Goal: Task Accomplishment & Management: Manage account settings

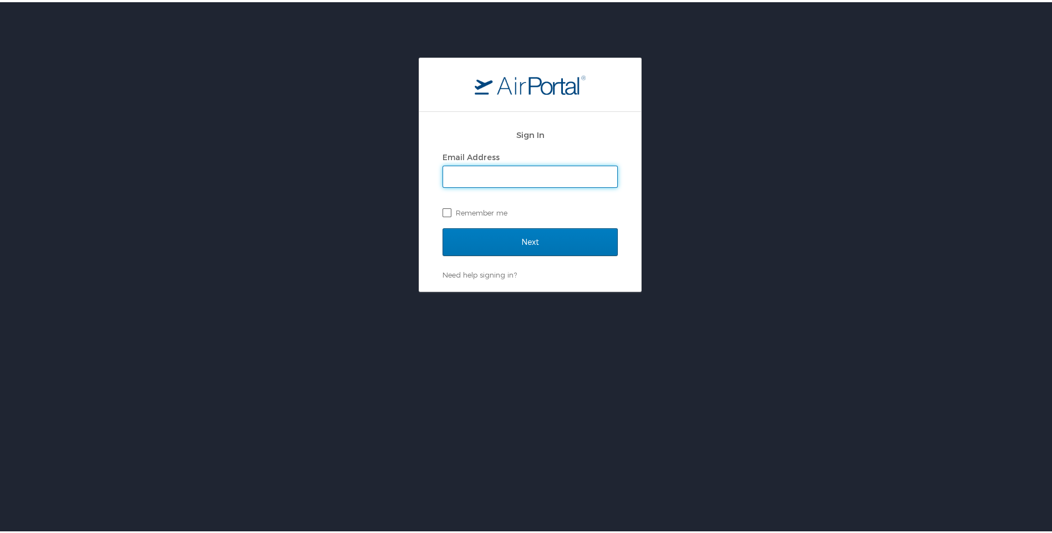
click at [443, 212] on label "Remember me" at bounding box center [530, 210] width 175 height 17
click at [443, 212] on input "Remember me" at bounding box center [446, 209] width 7 height 7
checkbox input "true"
click at [521, 187] on div "Email Address Remember me" at bounding box center [530, 183] width 175 height 72
click at [522, 179] on input "Email Address" at bounding box center [530, 174] width 174 height 21
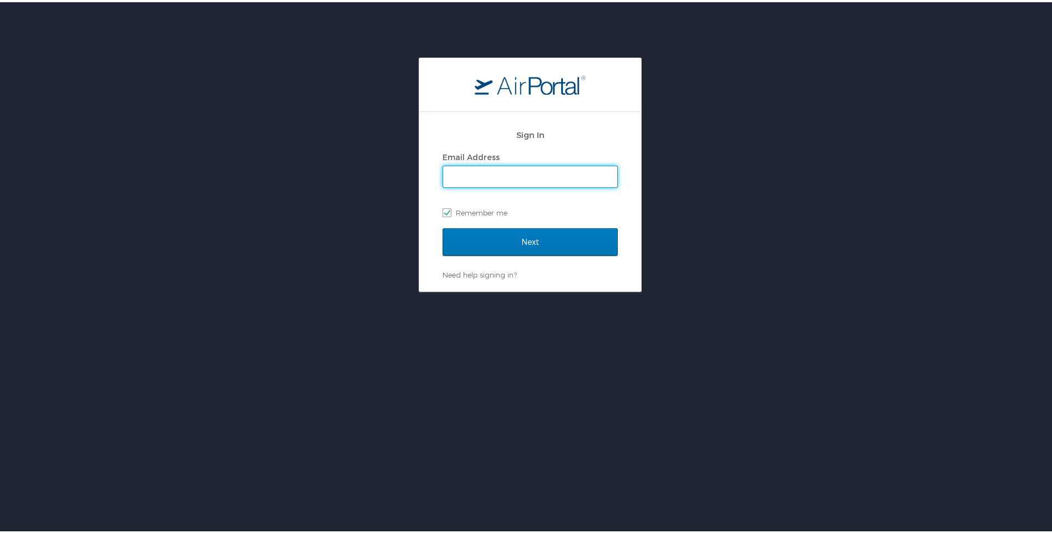
type input "Tre.davis@la.gov"
checkbox input "false"
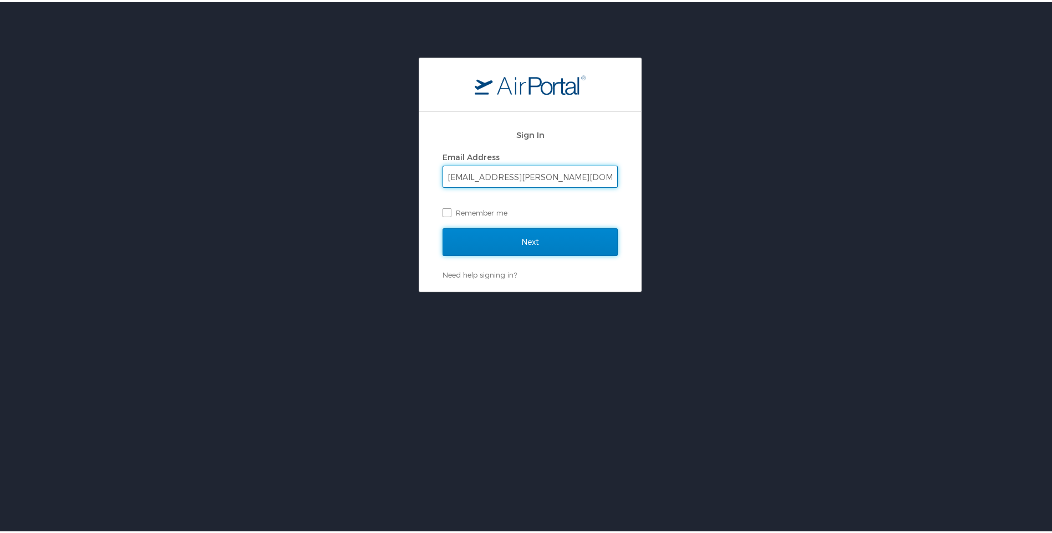
click at [484, 252] on input "Next" at bounding box center [530, 240] width 175 height 28
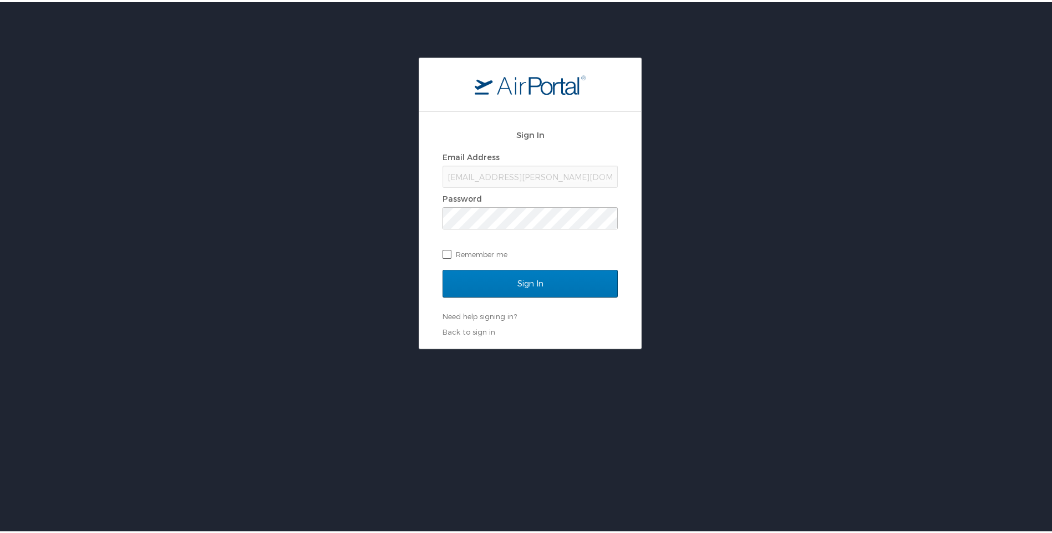
click at [447, 250] on label "Remember me" at bounding box center [530, 252] width 175 height 17
click at [447, 250] on input "Remember me" at bounding box center [446, 251] width 7 height 7
checkbox input "true"
click at [504, 288] on input "Sign In" at bounding box center [530, 282] width 175 height 28
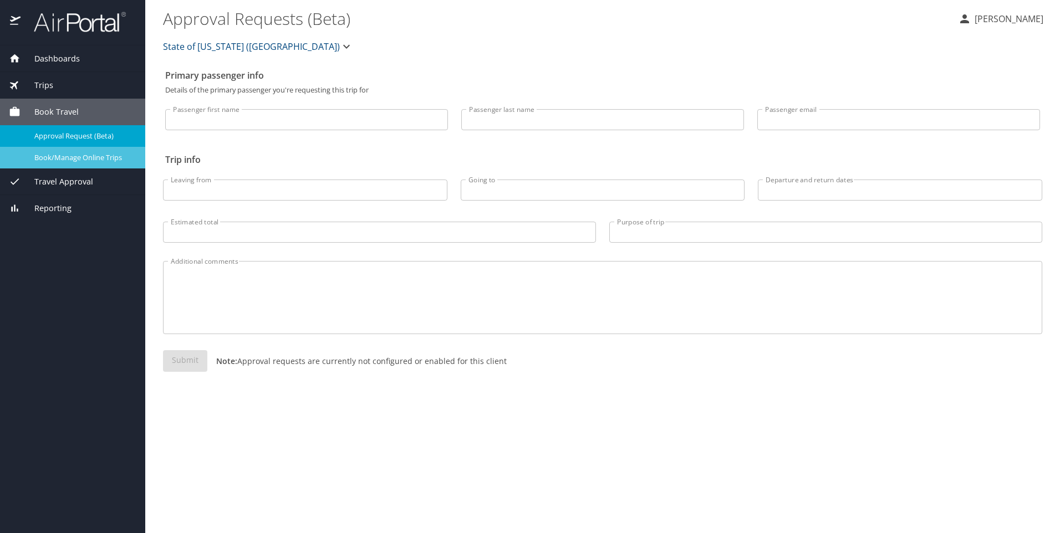
click at [75, 150] on link "Book/Manage Online Trips" at bounding box center [72, 158] width 145 height 22
click at [49, 79] on span "Trips" at bounding box center [37, 85] width 33 height 12
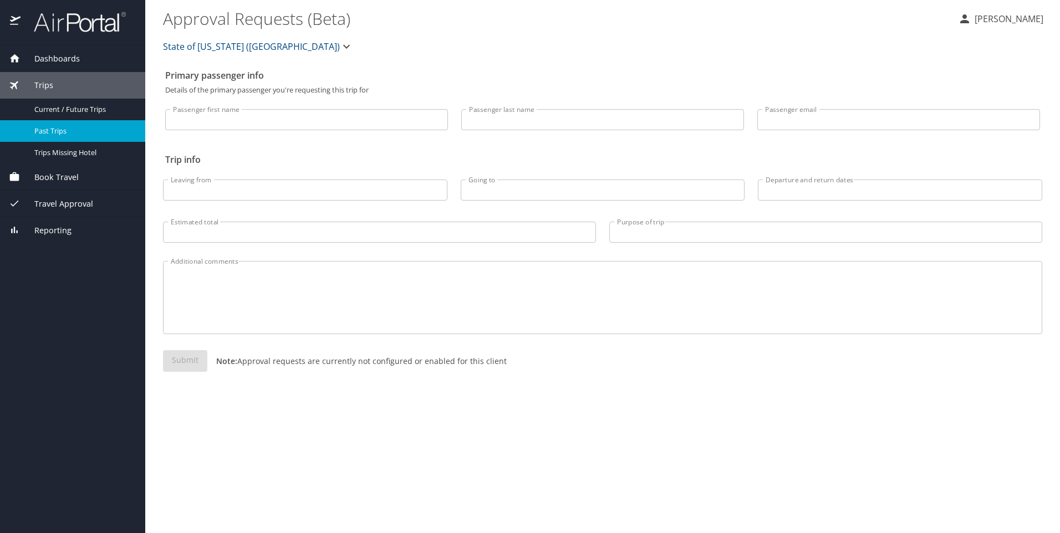
click at [85, 140] on link "Past Trips" at bounding box center [72, 131] width 145 height 22
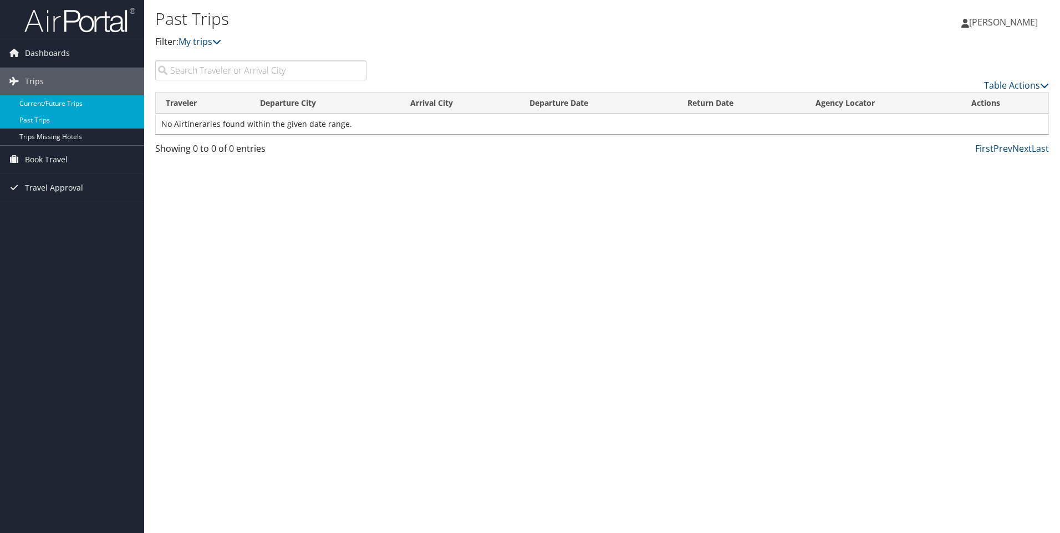
click at [68, 105] on link "Current/Future Trips" at bounding box center [72, 103] width 144 height 17
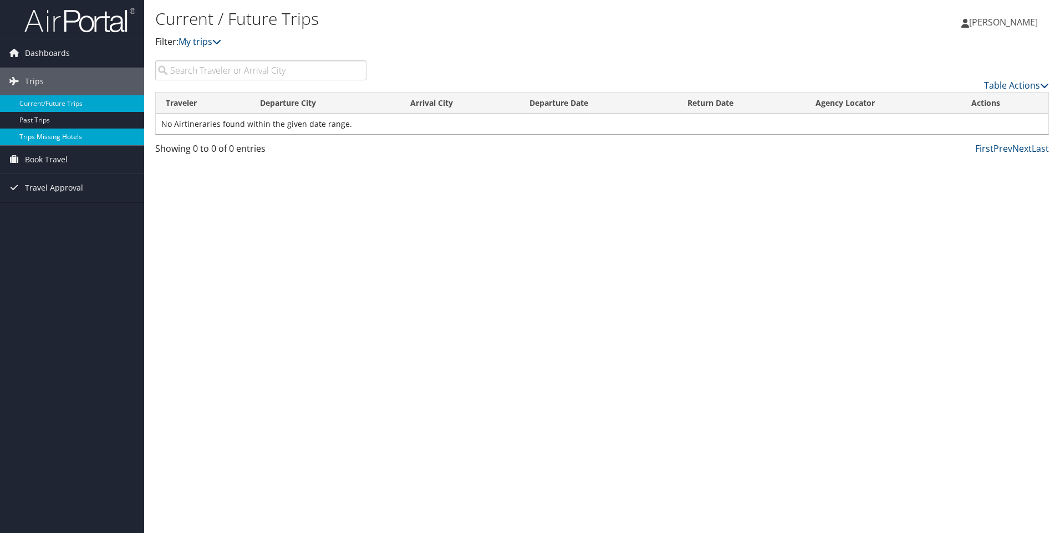
click at [54, 130] on link "Trips Missing Hotels" at bounding box center [72, 137] width 144 height 17
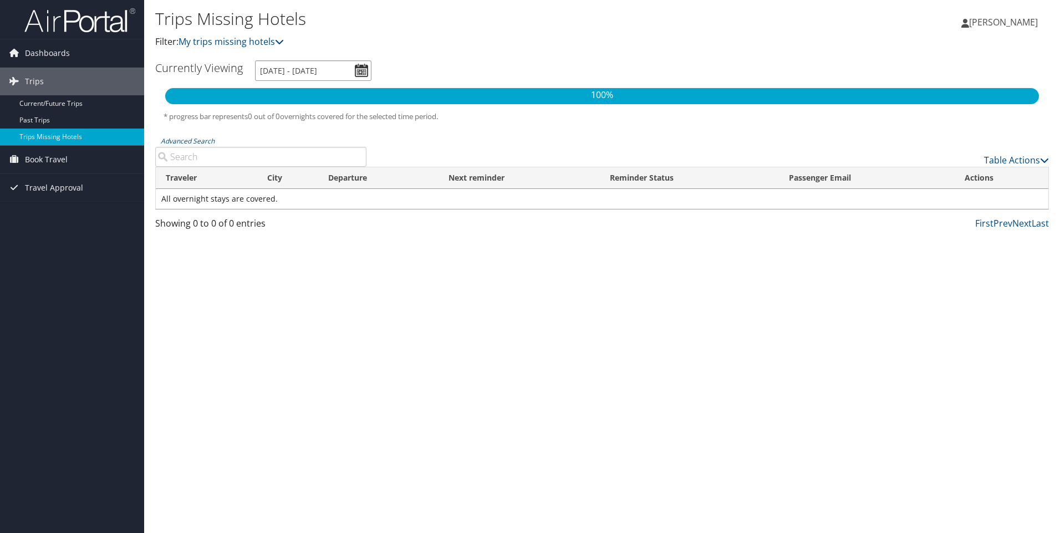
click at [360, 72] on input "8/11/2025 - 11/11/2025" at bounding box center [313, 70] width 116 height 21
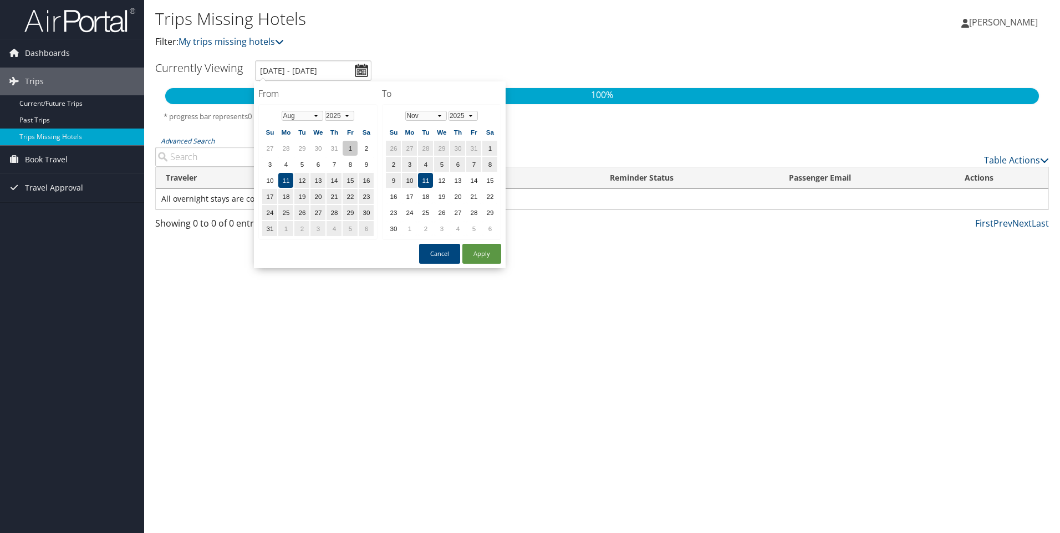
click at [355, 145] on td "1" at bounding box center [350, 148] width 15 height 15
click at [491, 214] on td "29" at bounding box center [489, 212] width 15 height 15
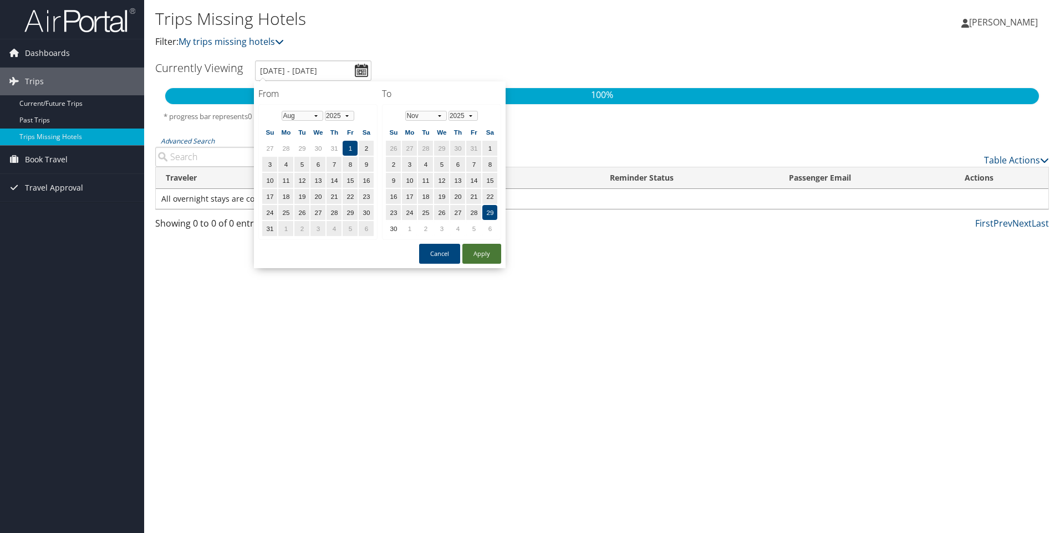
click at [484, 253] on button "Apply" at bounding box center [482, 254] width 39 height 20
click at [360, 74] on input "8/1/2025 - 11/29/2025" at bounding box center [313, 70] width 116 height 21
click at [440, 258] on button "Cancel" at bounding box center [439, 254] width 41 height 20
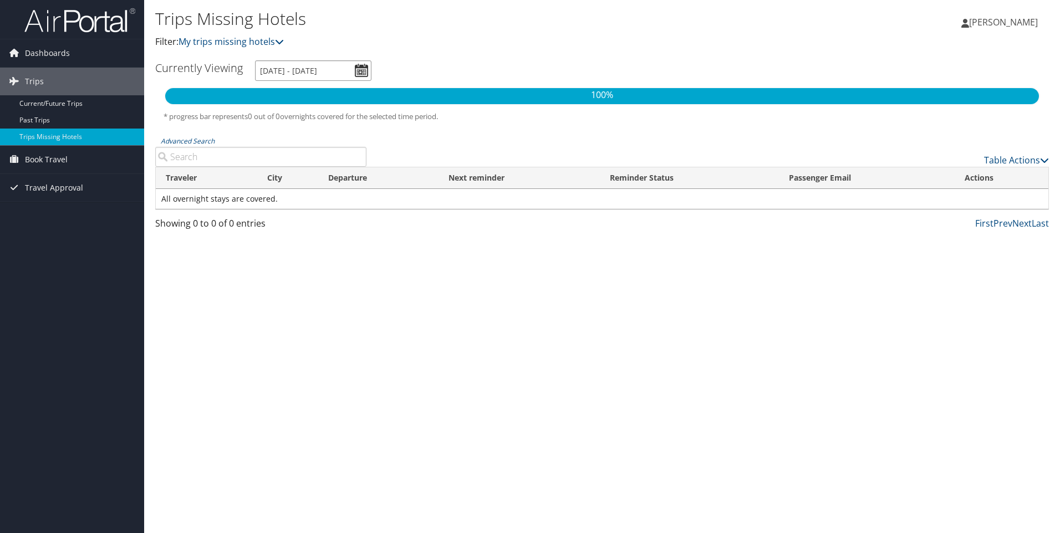
click at [367, 65] on input "8/1/2025 - 11/29/2025" at bounding box center [313, 70] width 116 height 21
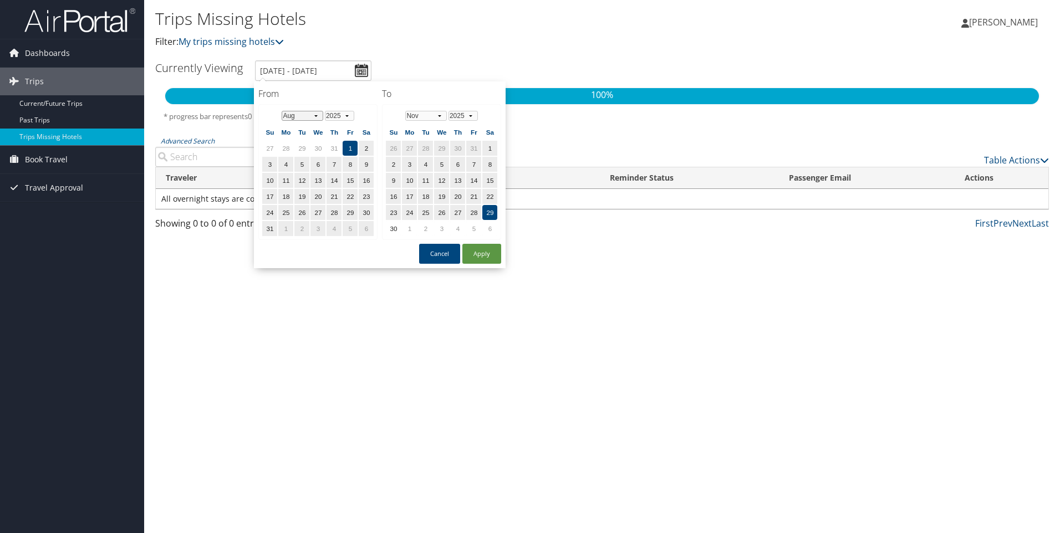
click at [309, 118] on select "Jan Feb Mar Apr May Jun Jul Aug Sep Oct Nov Dec" at bounding box center [303, 116] width 42 height 10
click at [306, 148] on td "1" at bounding box center [301, 148] width 15 height 15
click at [474, 255] on button "Apply" at bounding box center [482, 254] width 39 height 20
type input "7/1/2025 - 11/29/2025"
